Goal: Information Seeking & Learning: Learn about a topic

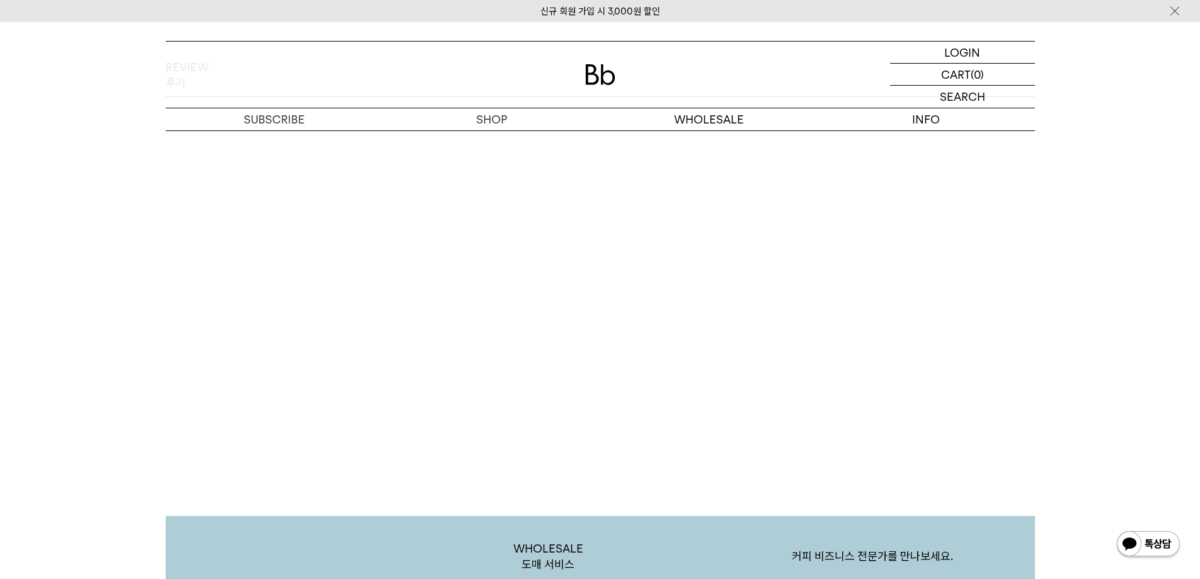
scroll to position [2330, 0]
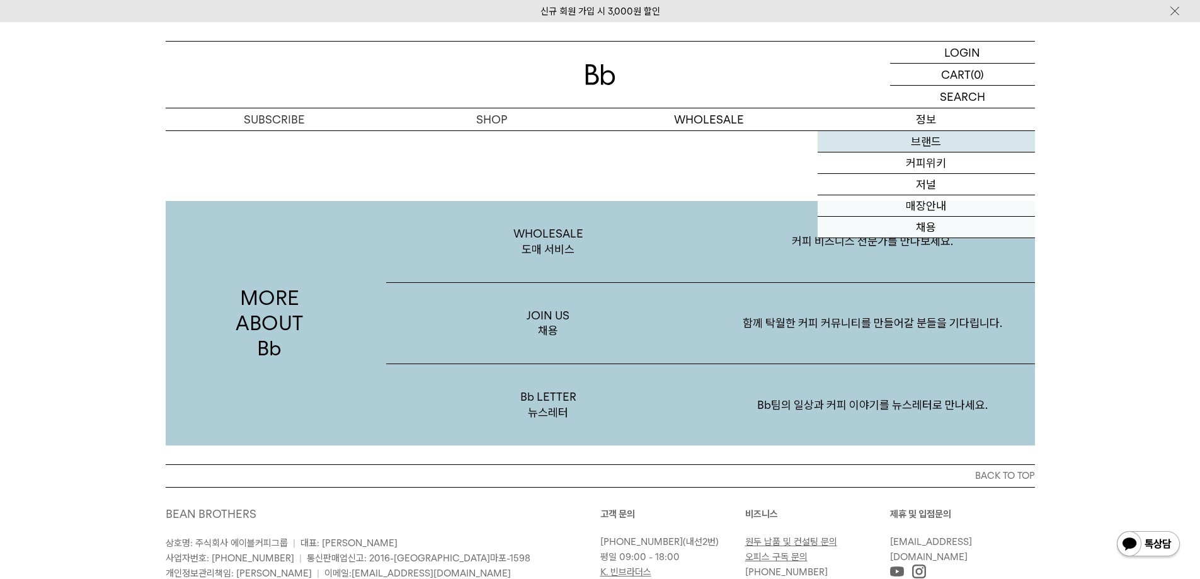
click at [919, 139] on link "브랜드" at bounding box center [925, 141] width 217 height 21
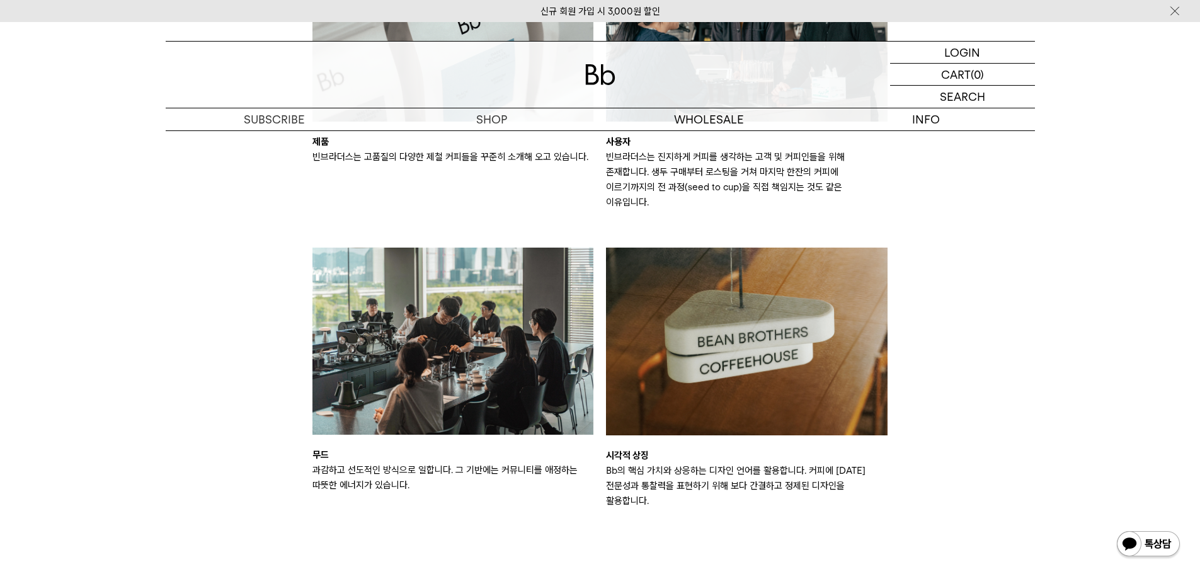
scroll to position [1952, 0]
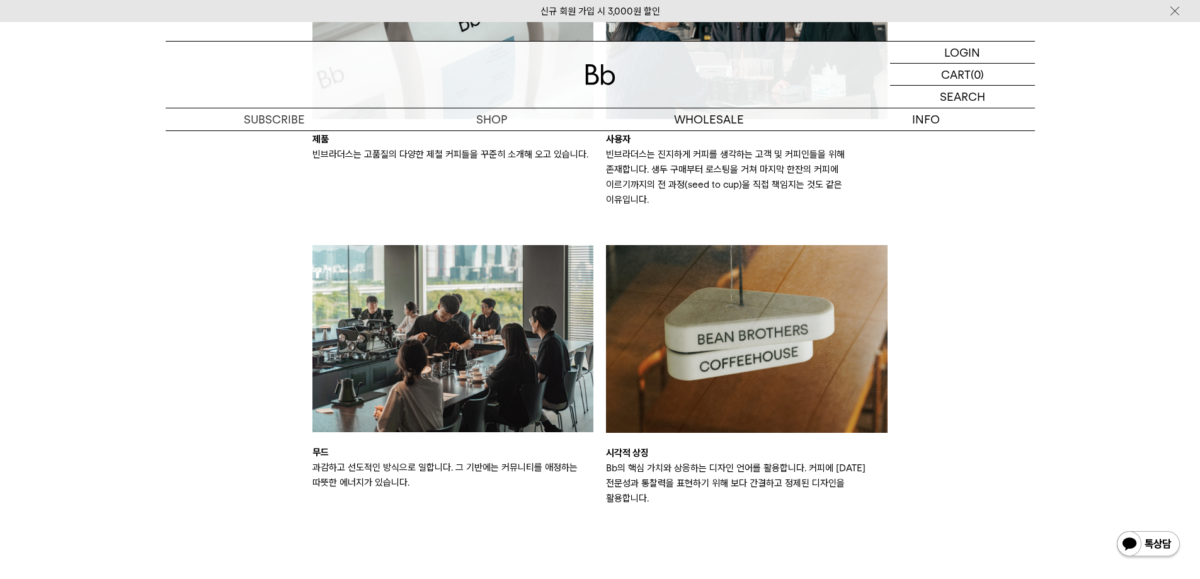
click at [285, 508] on div "확장 아이덴티티 브랜드의 구체성 및 상징에 도움이 되는 세부적인 요소 제품 빈브라더스는 고품질의 다양한 제철 커피들을 꾸준히 소개해 오고 있습…" at bounding box center [600, 203] width 882 height 705
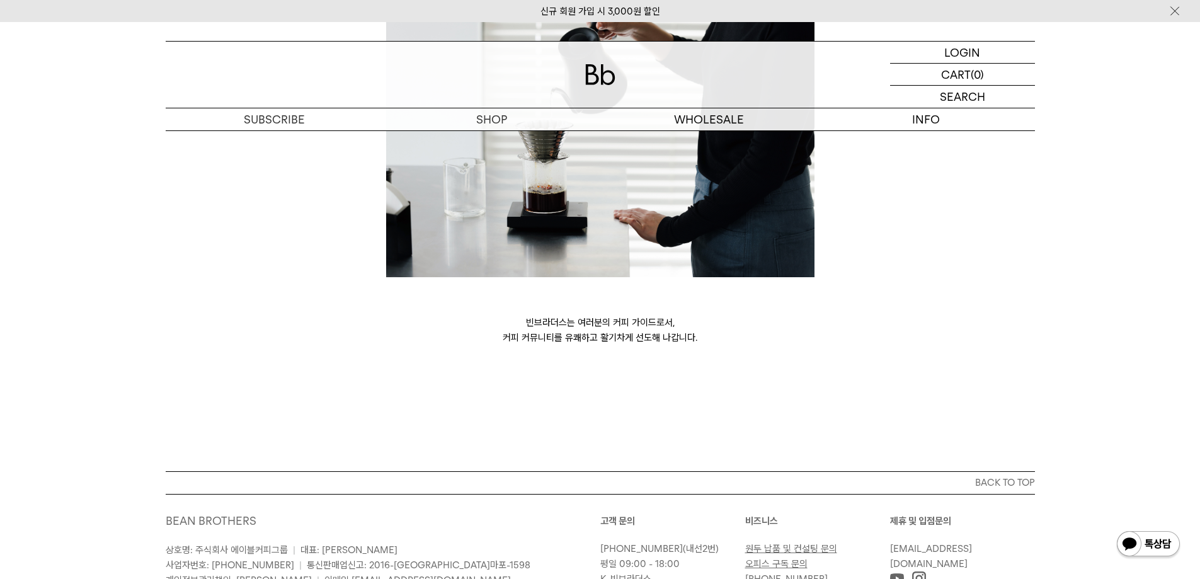
scroll to position [3439, 0]
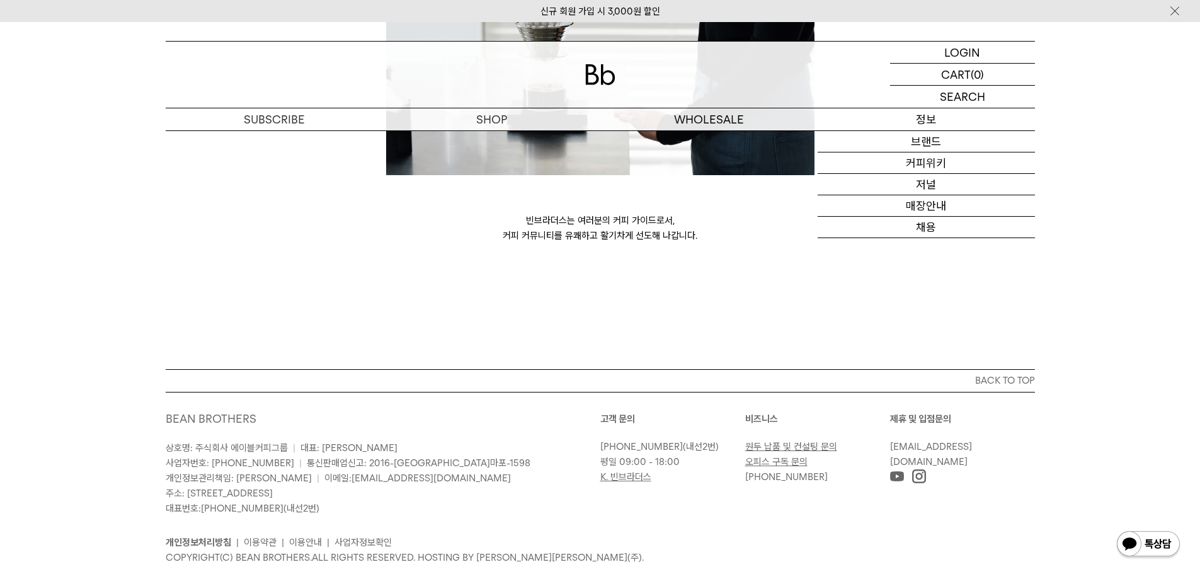
click at [907, 120] on p "정보" at bounding box center [925, 119] width 217 height 22
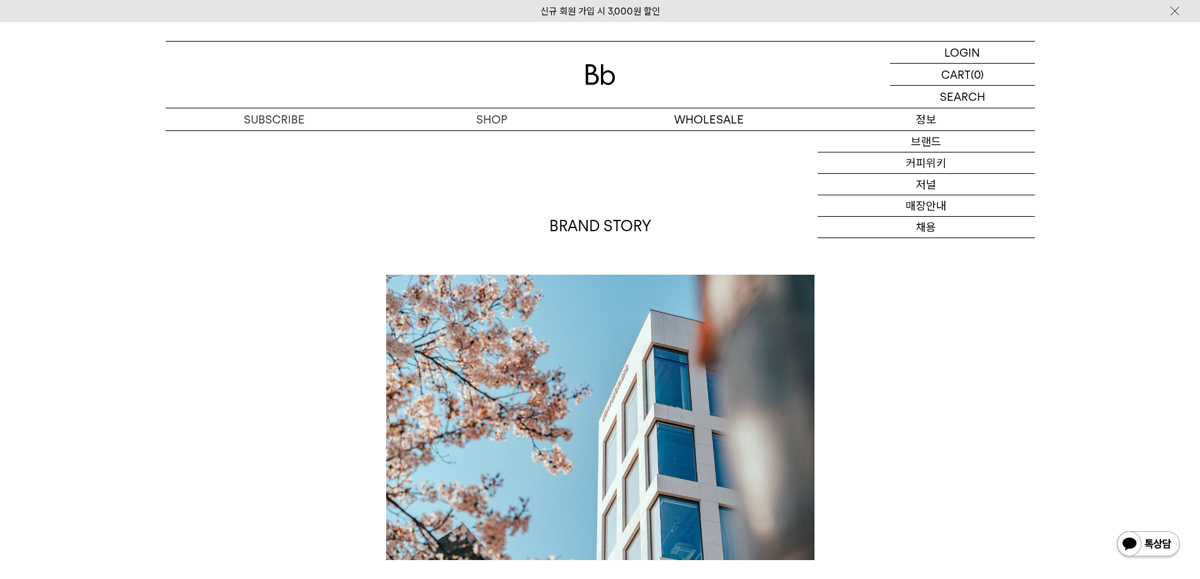
scroll to position [0, 0]
